Goal: Navigation & Orientation: Find specific page/section

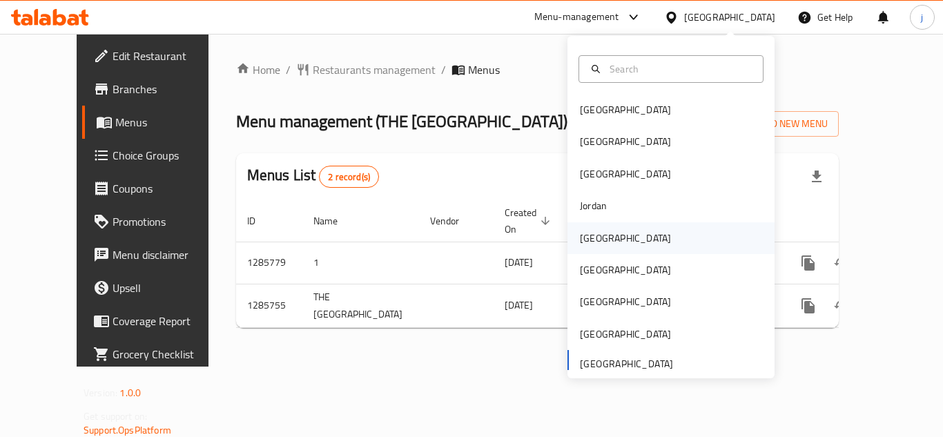
click at [584, 240] on div "[GEOGRAPHIC_DATA]" at bounding box center [625, 238] width 91 height 15
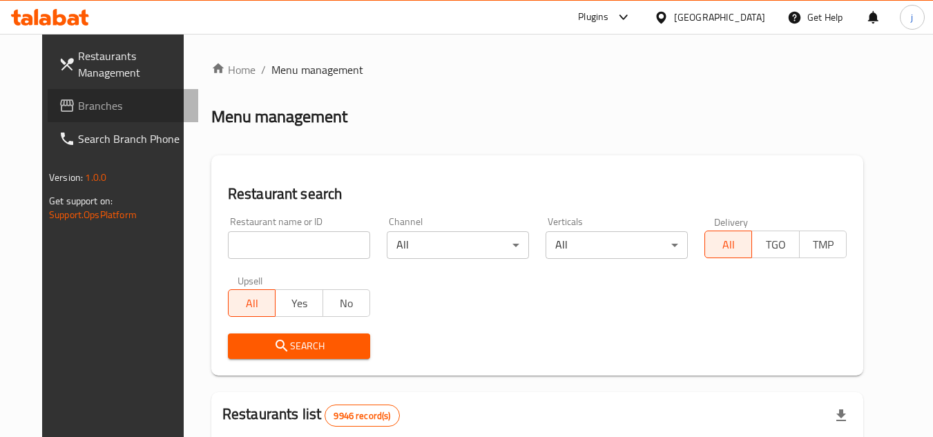
click at [104, 108] on span "Branches" at bounding box center [132, 105] width 109 height 17
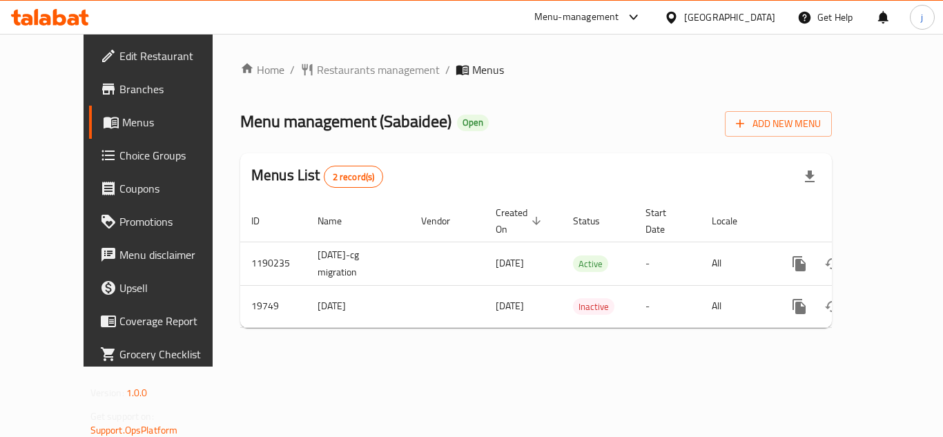
click at [755, 12] on div "[GEOGRAPHIC_DATA]" at bounding box center [729, 17] width 91 height 15
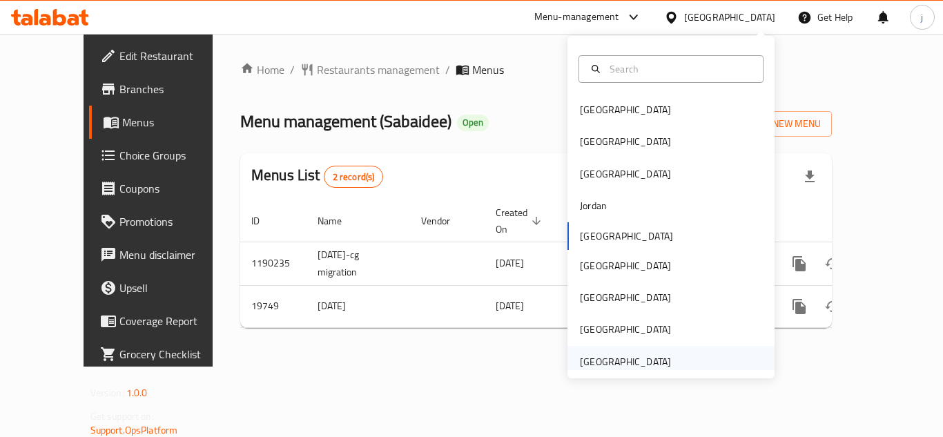
click at [638, 365] on div "[GEOGRAPHIC_DATA]" at bounding box center [625, 361] width 91 height 15
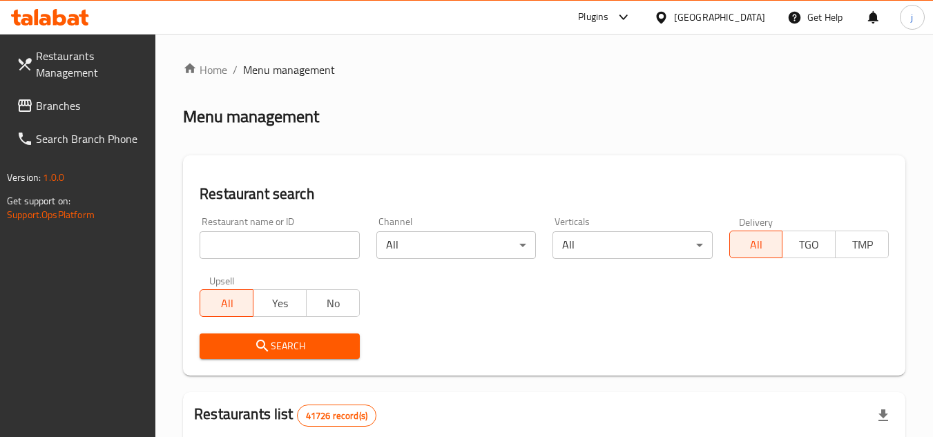
click at [59, 97] on span "Branches" at bounding box center [90, 105] width 109 height 17
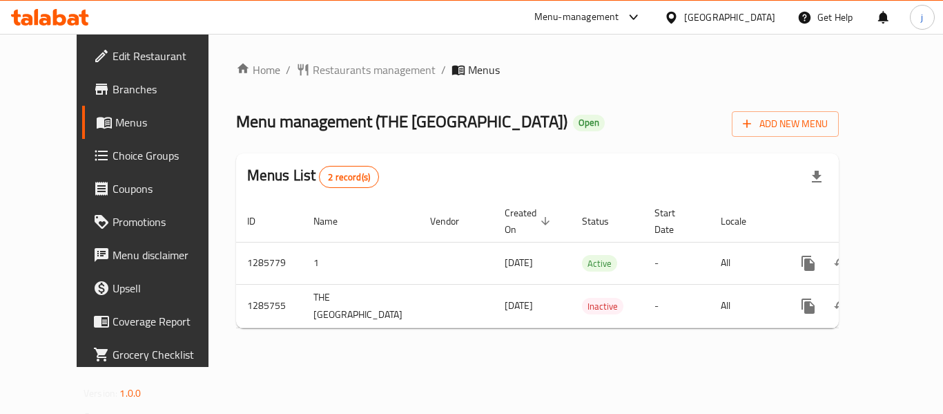
click at [770, 21] on div "[GEOGRAPHIC_DATA]" at bounding box center [729, 17] width 91 height 15
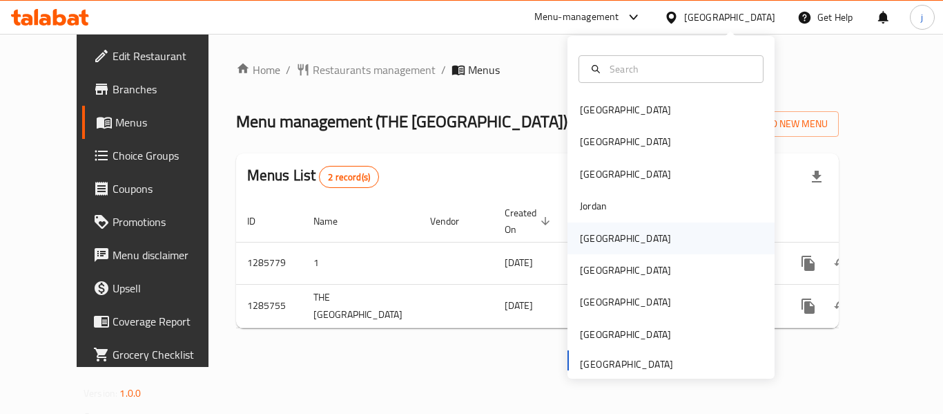
click at [604, 231] on div "[GEOGRAPHIC_DATA]" at bounding box center [625, 238] width 113 height 32
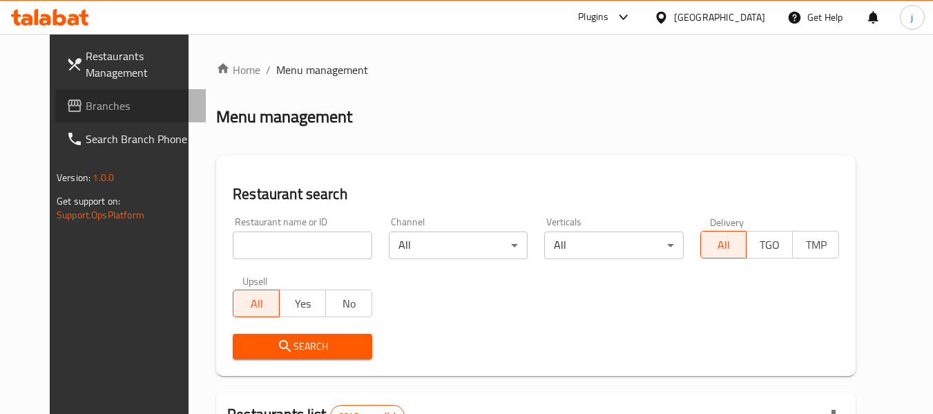
click at [105, 102] on span "Branches" at bounding box center [140, 105] width 109 height 17
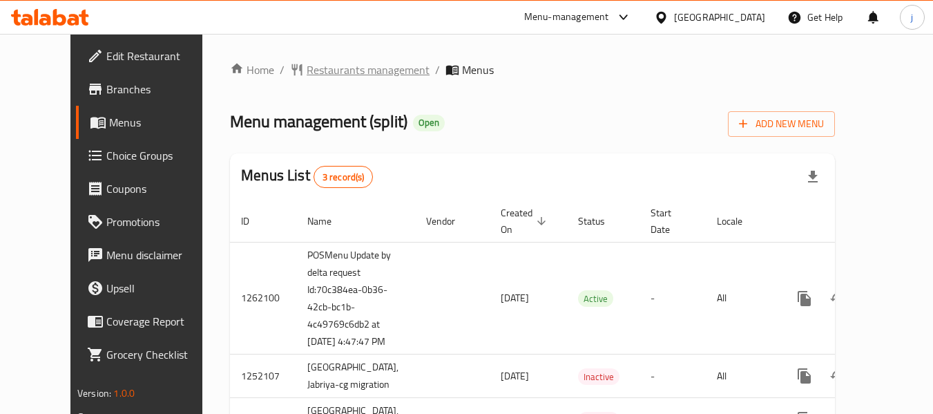
click at [312, 68] on span "Restaurants management" at bounding box center [368, 69] width 123 height 17
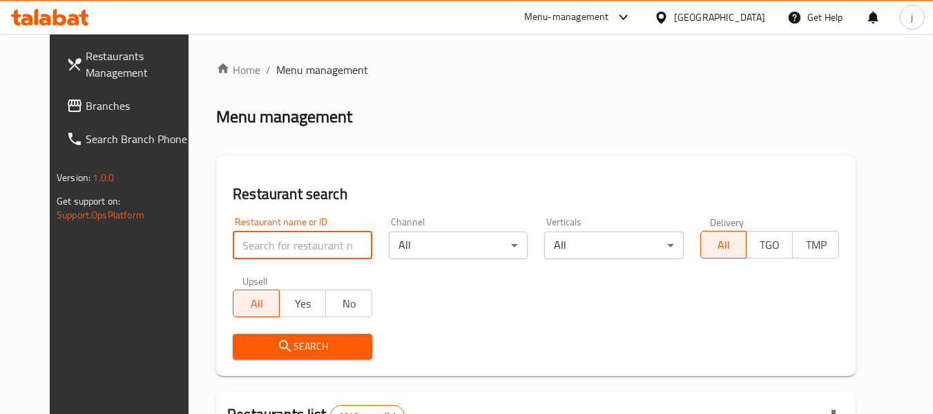
click at [265, 249] on input "search" at bounding box center [302, 245] width 139 height 28
paste input "664054"
type input "664054"
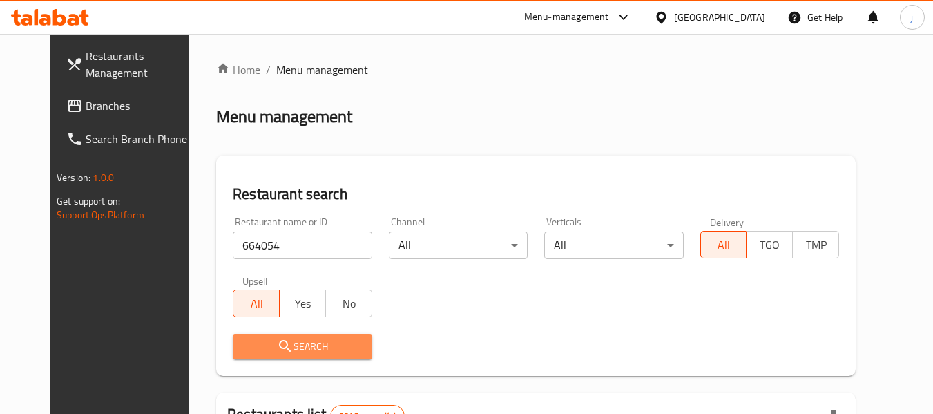
click at [279, 349] on icon "submit" at bounding box center [285, 346] width 12 height 12
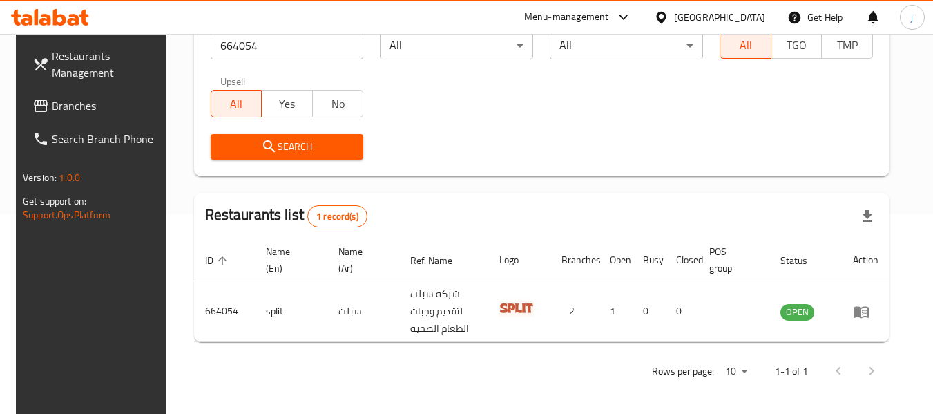
scroll to position [202, 0]
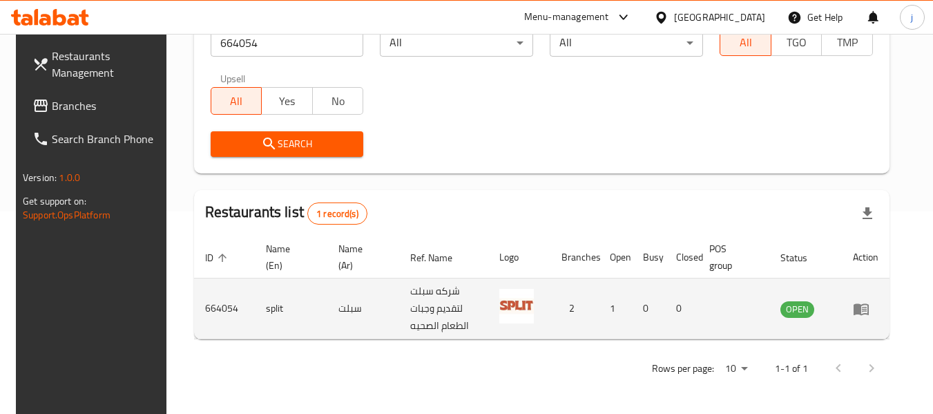
click at [751, 278] on td "enhanced table" at bounding box center [733, 308] width 71 height 61
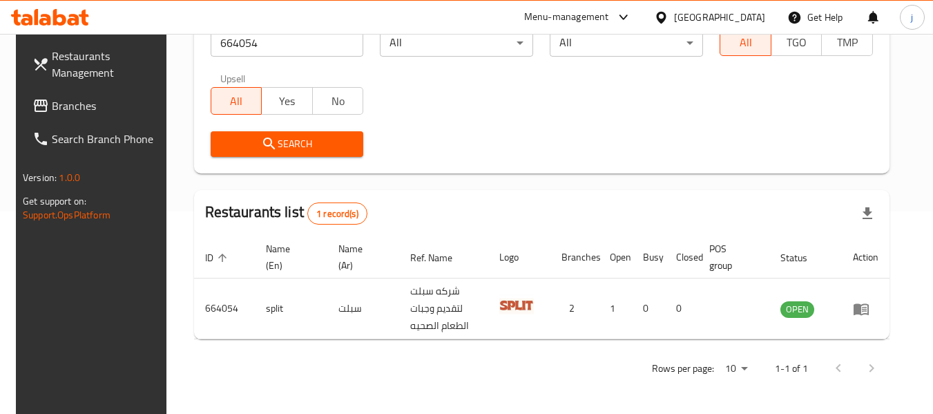
scroll to position [0, 0]
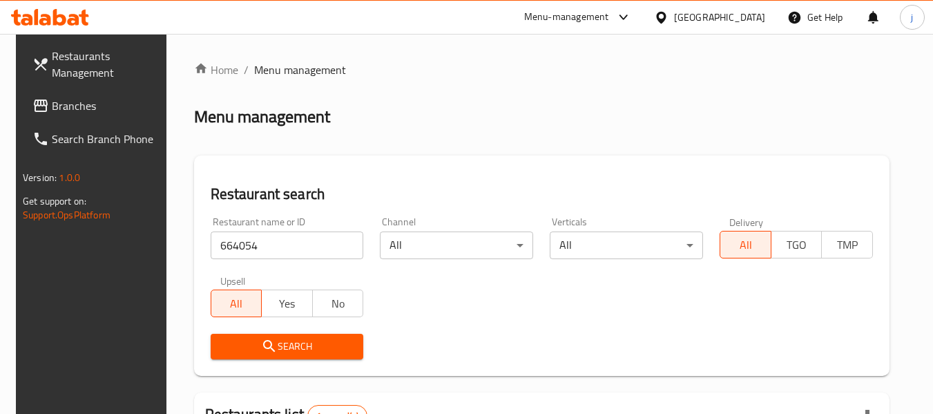
click at [674, 17] on div at bounding box center [664, 17] width 20 height 15
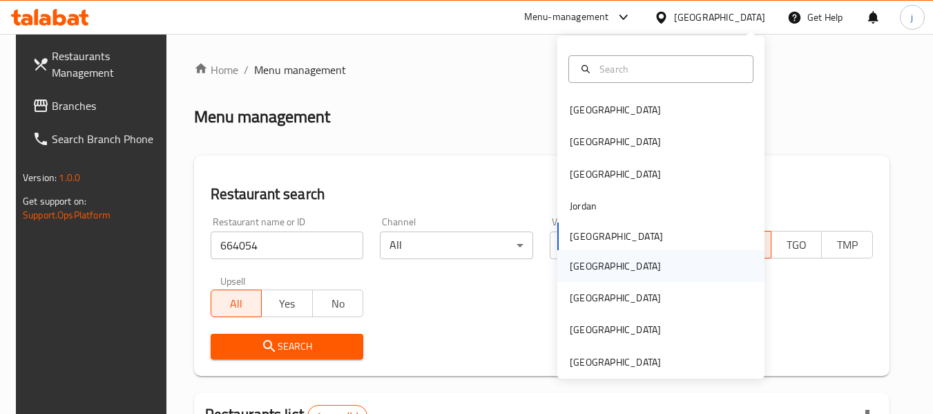
click at [595, 276] on div "[GEOGRAPHIC_DATA]" at bounding box center [615, 266] width 113 height 32
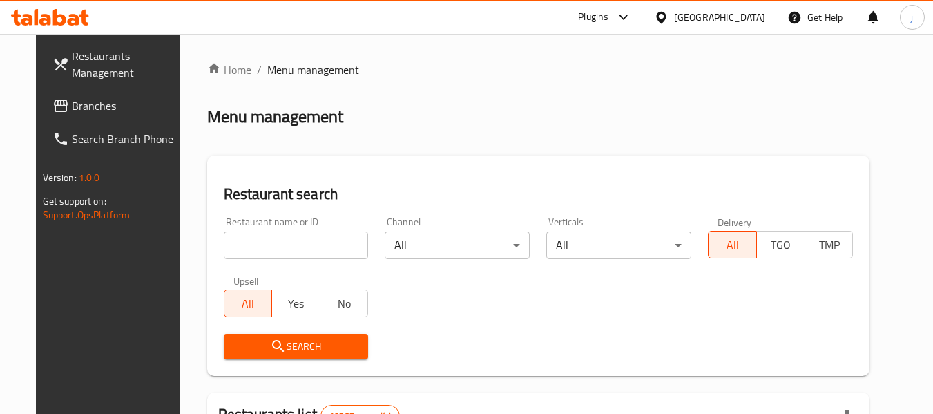
click at [107, 103] on span "Branches" at bounding box center [126, 105] width 109 height 17
